Goal: Task Accomplishment & Management: Manage account settings

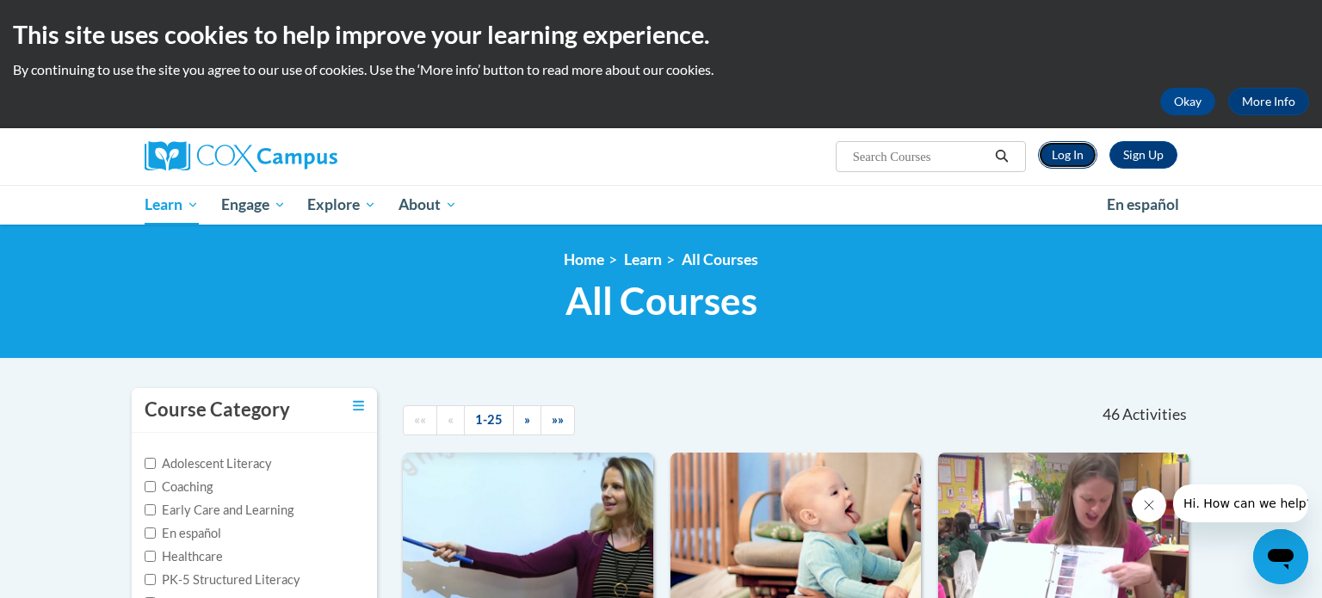
click at [1055, 158] on link "Log In" at bounding box center [1067, 155] width 59 height 28
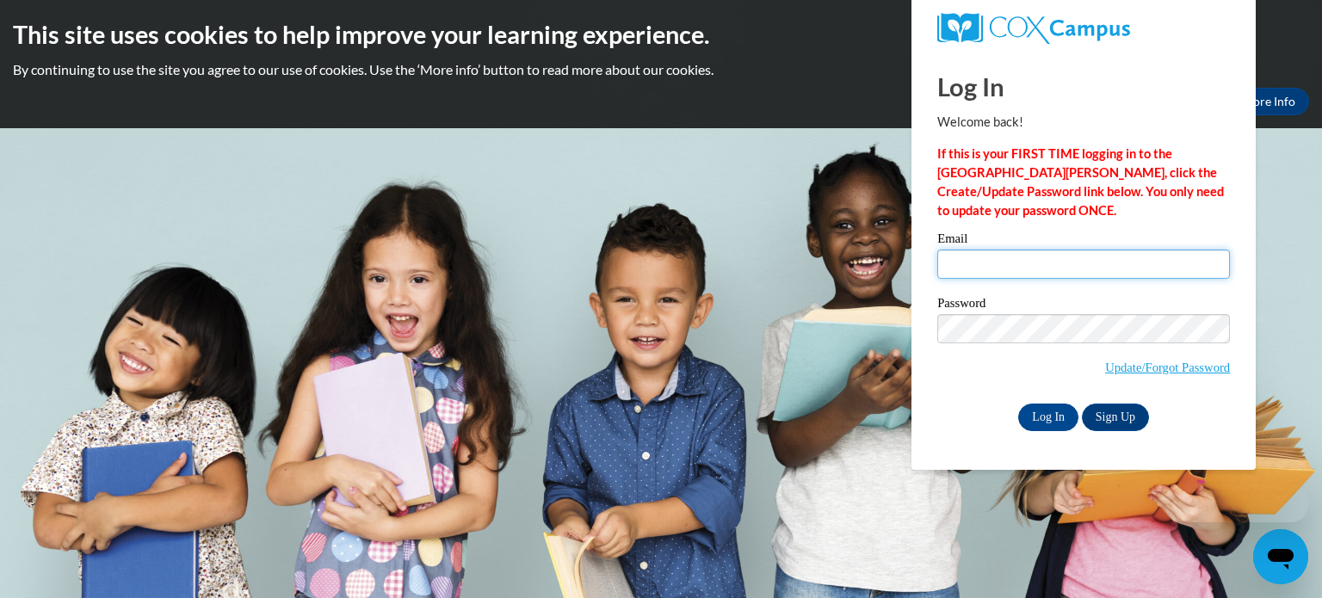
click at [1029, 272] on input "Email" at bounding box center [1083, 264] width 293 height 29
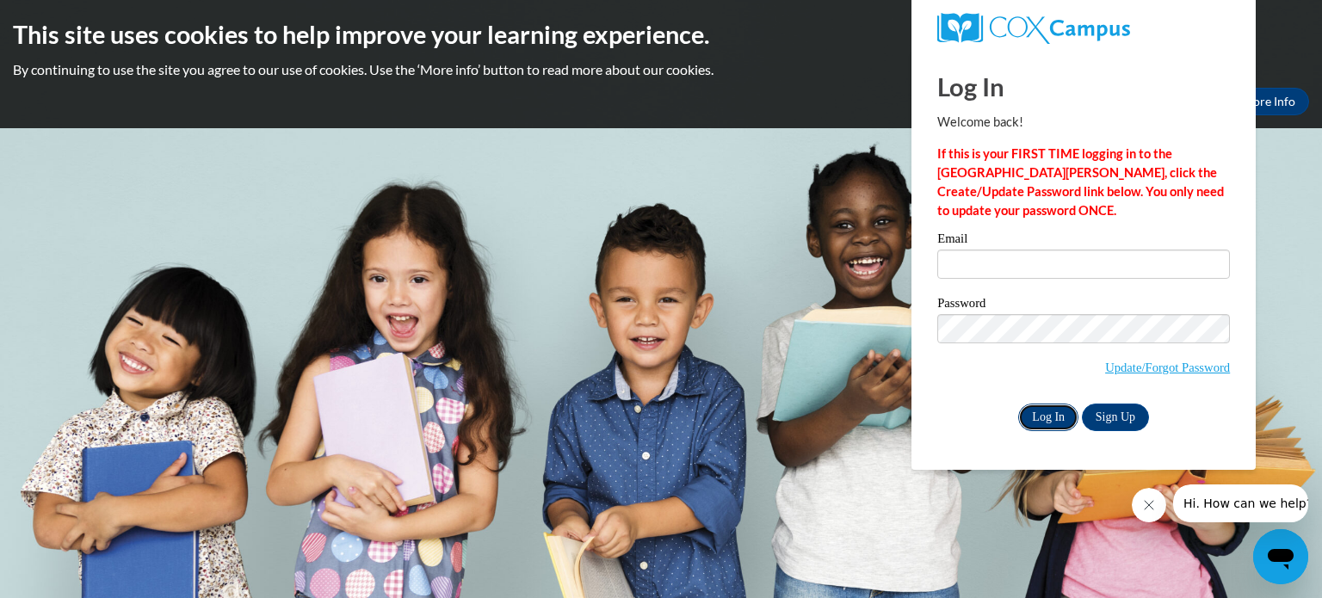
click at [1055, 425] on input "Log In" at bounding box center [1048, 418] width 60 height 28
click at [1050, 416] on input "Log In" at bounding box center [1048, 418] width 60 height 28
click at [991, 276] on input "Email" at bounding box center [1083, 264] width 293 height 29
click at [990, 274] on input "Email" at bounding box center [1083, 264] width 293 height 29
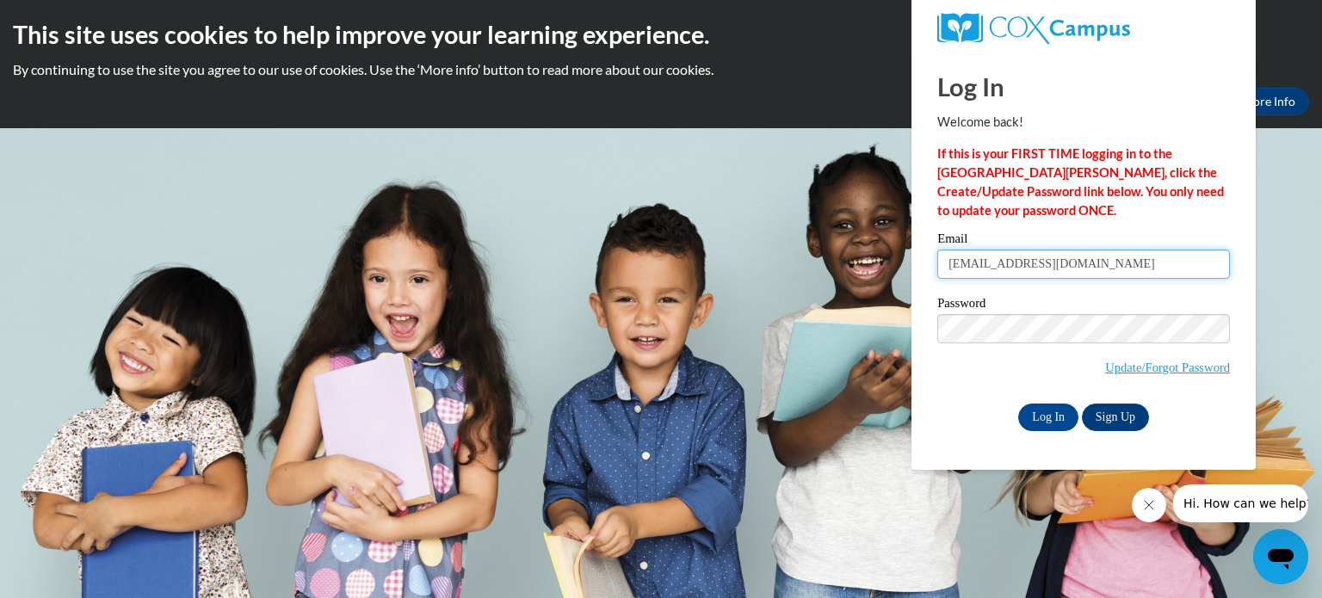
type input "larakowl@sdb.k12.wi.us"
click at [918, 384] on div "Log In Welcome back! If this is your FIRST TIME logging in to the NEW Cox Campu…" at bounding box center [1083, 261] width 370 height 418
click at [970, 391] on div "Password Update/Forgot Password" at bounding box center [1083, 348] width 293 height 102
click at [1110, 414] on link "Sign Up" at bounding box center [1114, 418] width 67 height 28
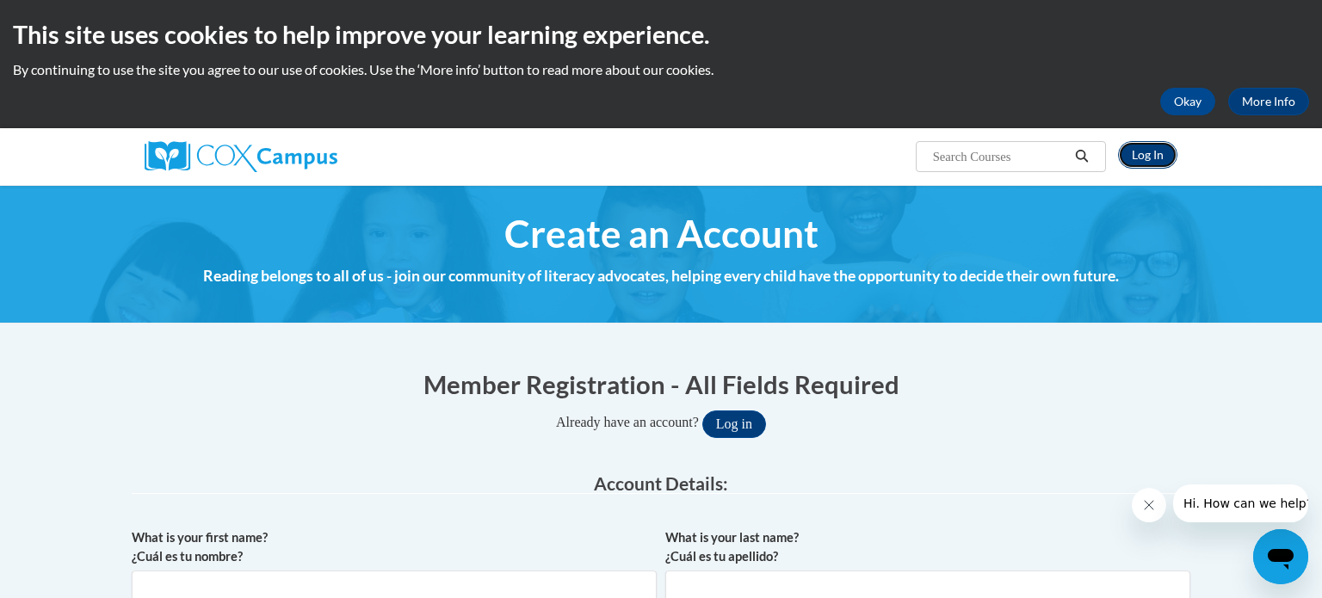
click at [1131, 151] on link "Log In" at bounding box center [1147, 155] width 59 height 28
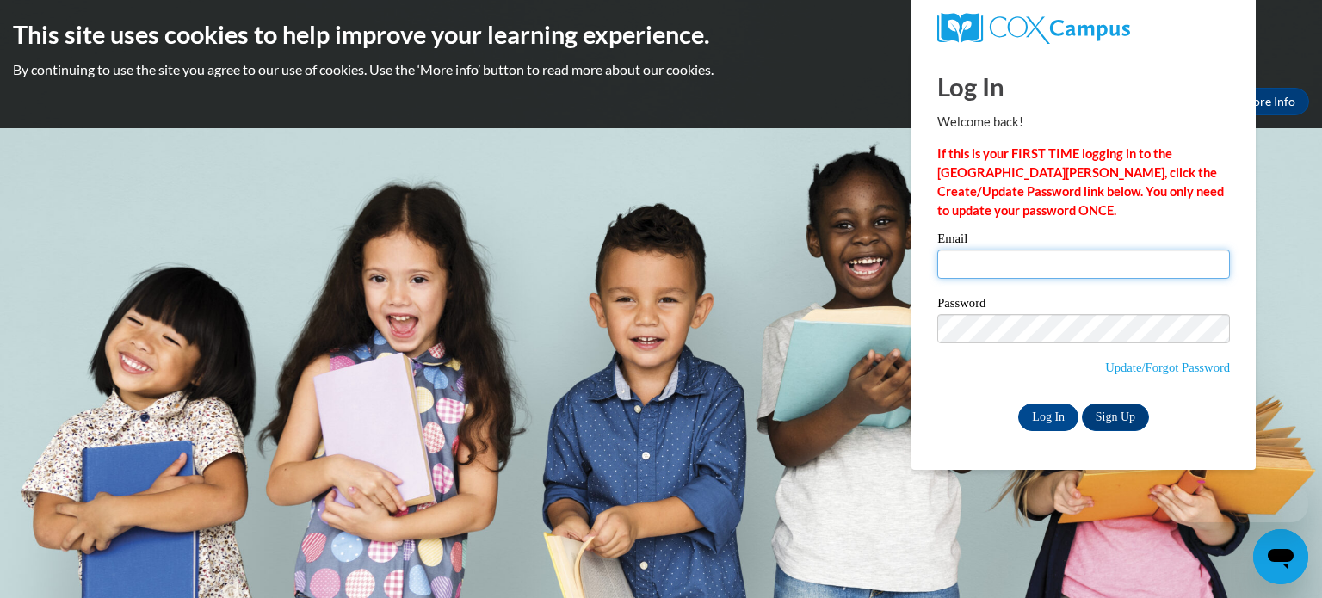
click at [981, 263] on input "Email" at bounding box center [1083, 264] width 293 height 29
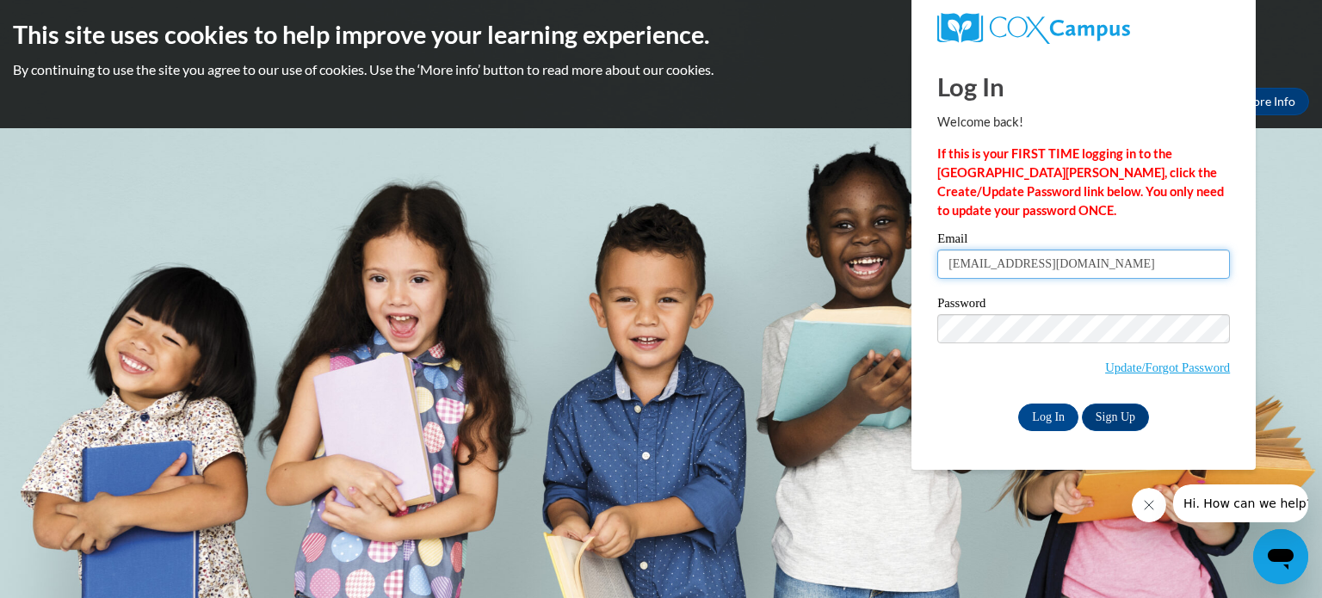
type input "larakowl@sdb.k12.wi.us"
click at [929, 404] on div "Please enter your email! Please enter your password! Email larakowl@sdb.k12.wi.…" at bounding box center [1083, 331] width 318 height 198
click at [1055, 422] on input "Log In" at bounding box center [1048, 418] width 60 height 28
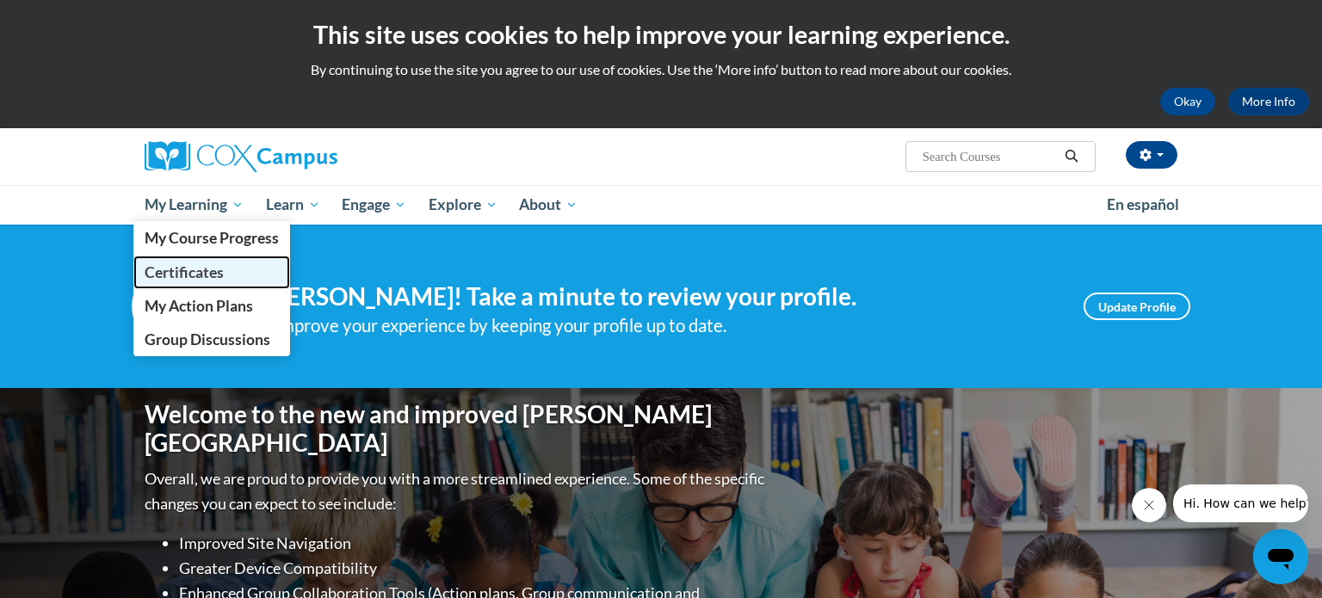
click at [204, 279] on span "Certificates" at bounding box center [184, 272] width 79 height 18
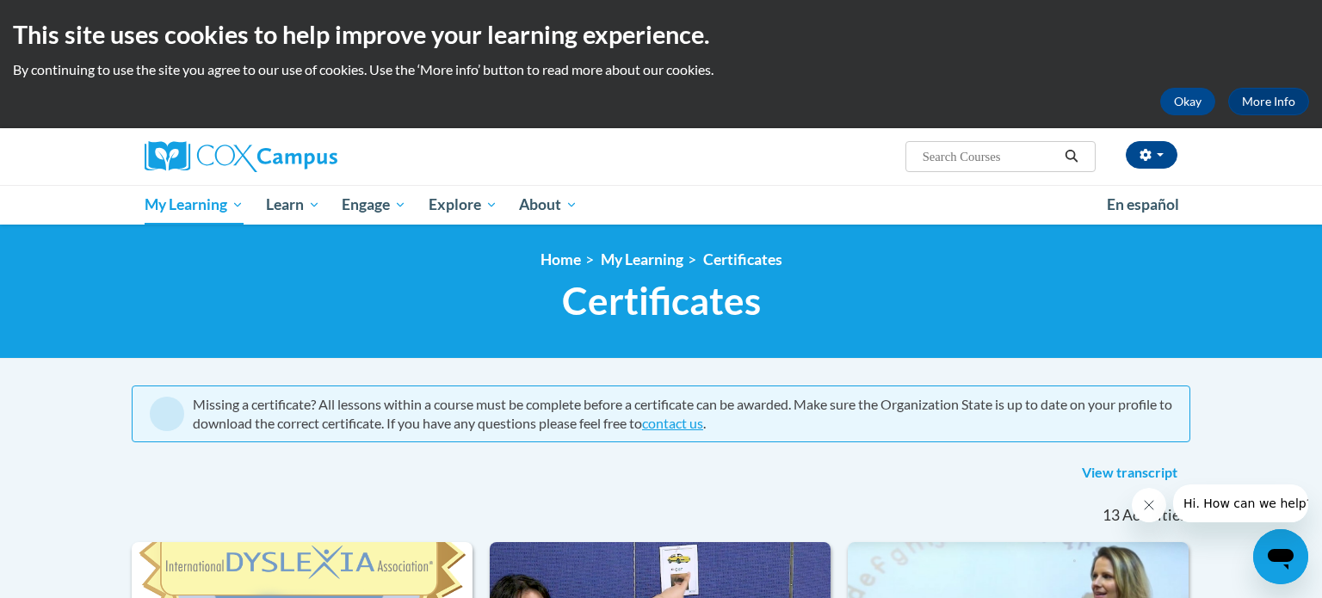
click at [445, 526] on nav "«« « 1-13 » »» 13 Activities CEUs" at bounding box center [661, 515] width 1084 height 53
click at [1185, 102] on button "Okay" at bounding box center [1187, 102] width 55 height 28
